Goal: Task Accomplishment & Management: Complete application form

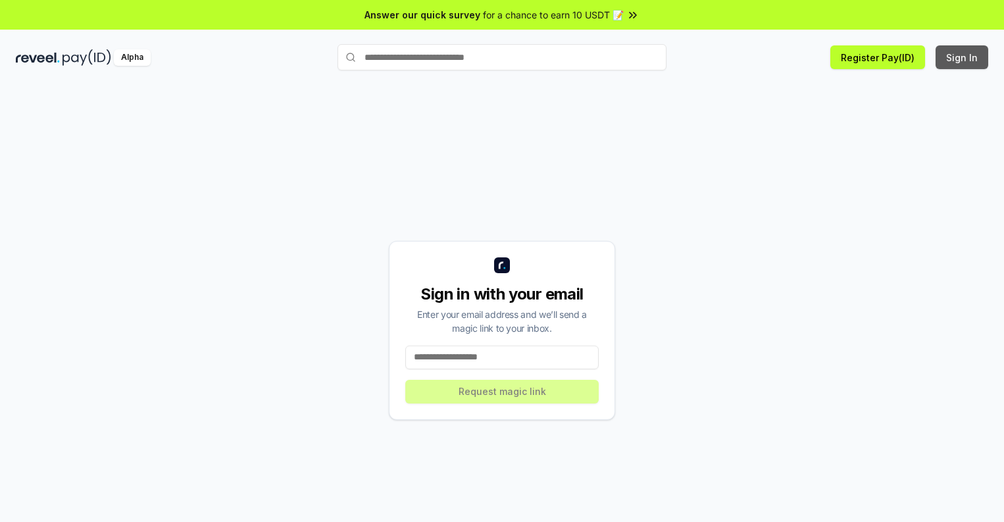
click at [963, 57] on button "Sign In" at bounding box center [962, 57] width 53 height 24
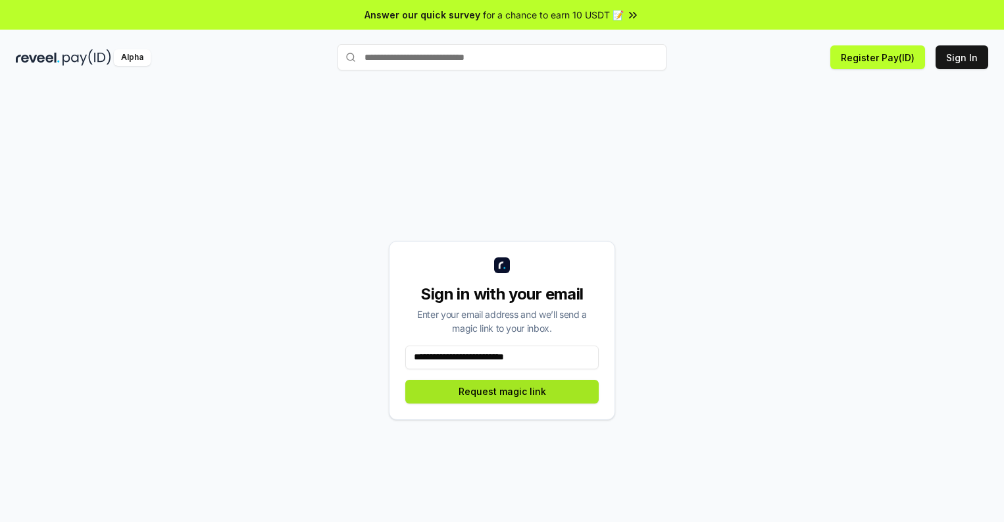
type input "**********"
click at [502, 391] on button "Request magic link" at bounding box center [501, 392] width 193 height 24
